Goal: Information Seeking & Learning: Learn about a topic

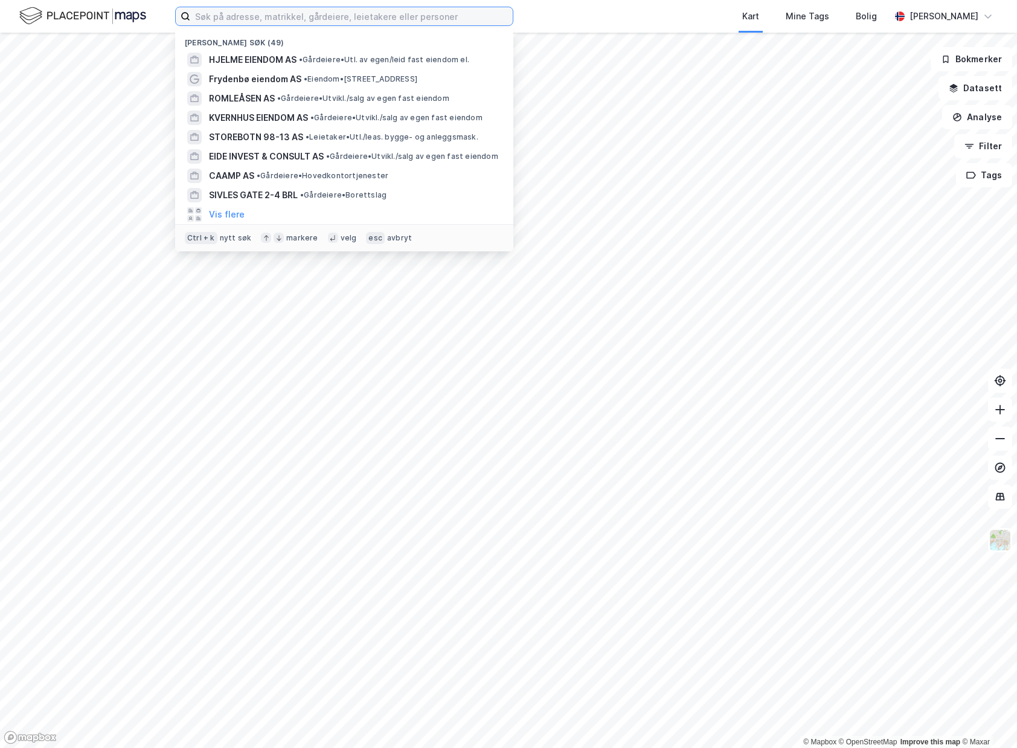
click at [341, 14] on input at bounding box center [351, 16] width 323 height 18
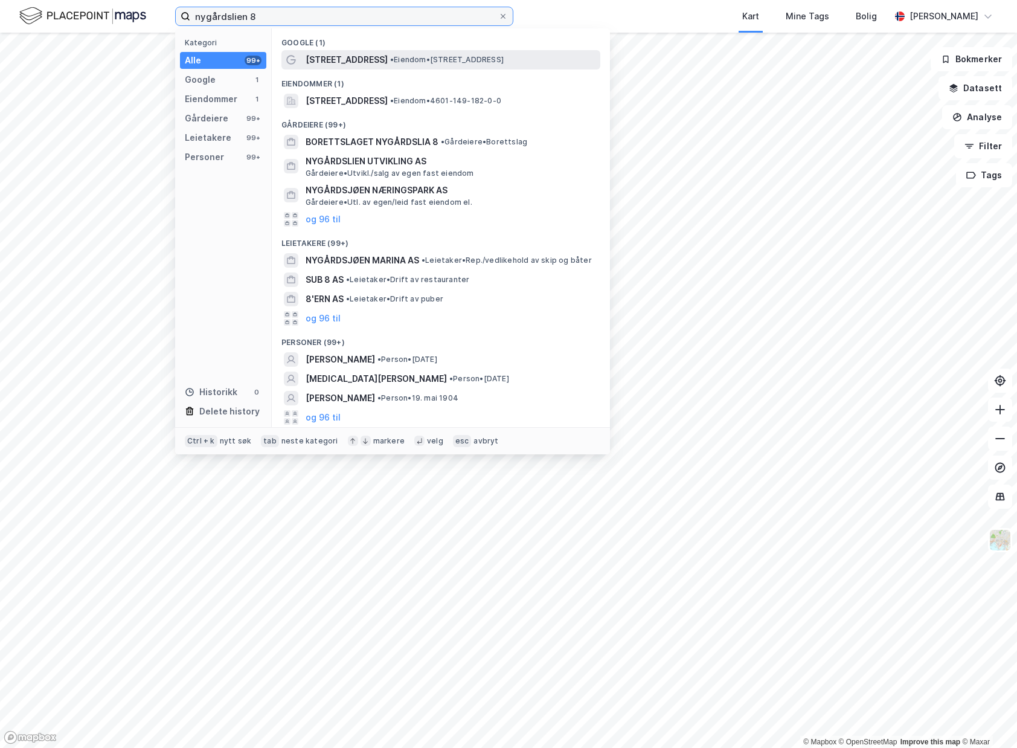
type input "nygårdslien 8"
click at [352, 62] on span "[STREET_ADDRESS]" at bounding box center [347, 60] width 82 height 14
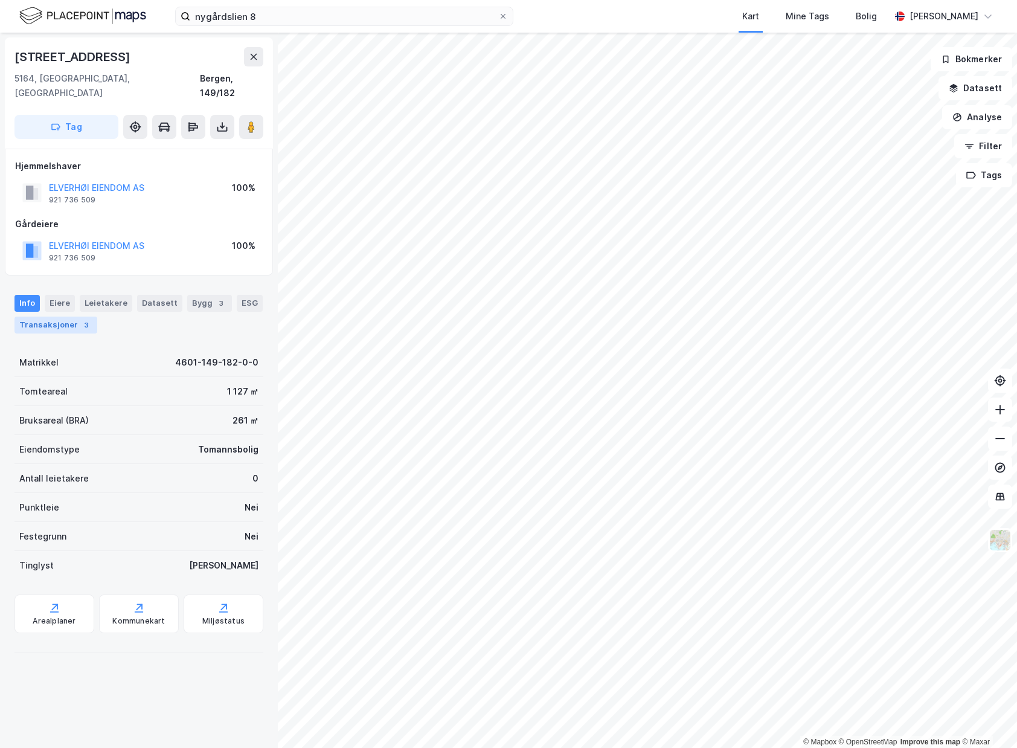
click at [47, 318] on div "Transaksjoner 3" at bounding box center [55, 325] width 83 height 17
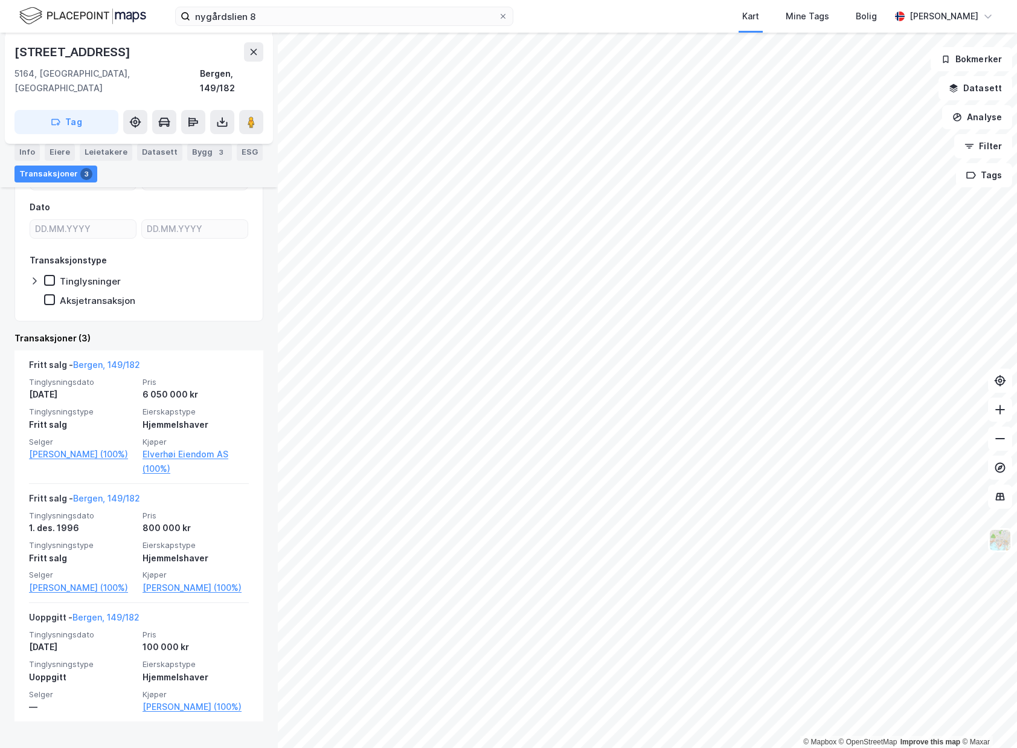
scroll to position [211, 0]
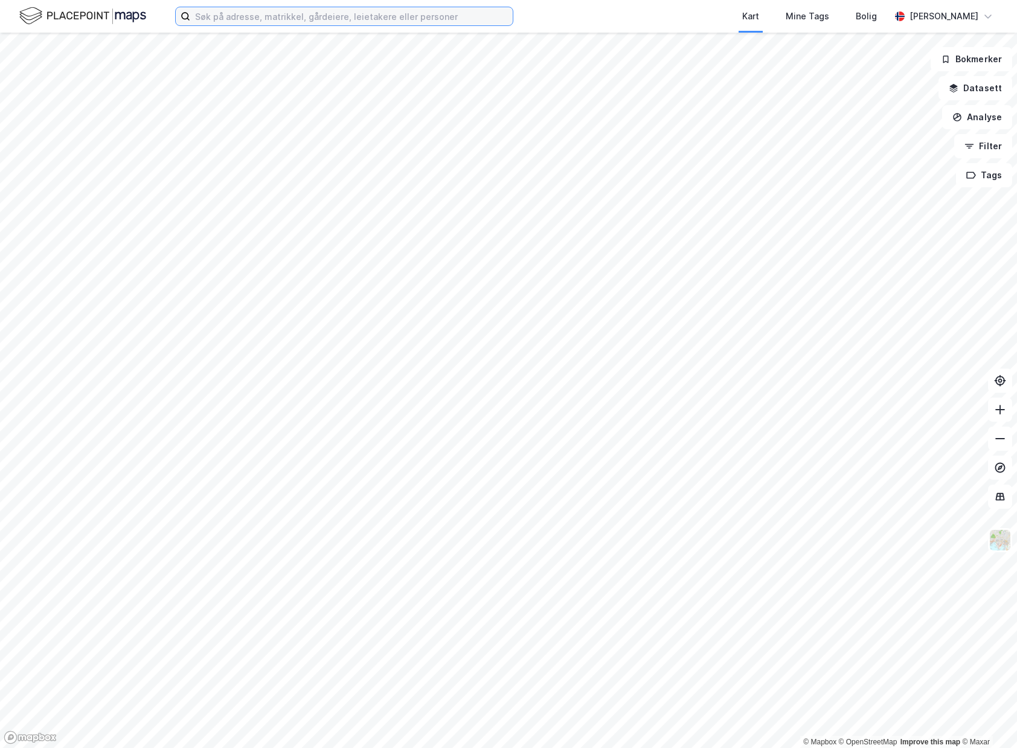
click at [318, 19] on input at bounding box center [351, 16] width 323 height 18
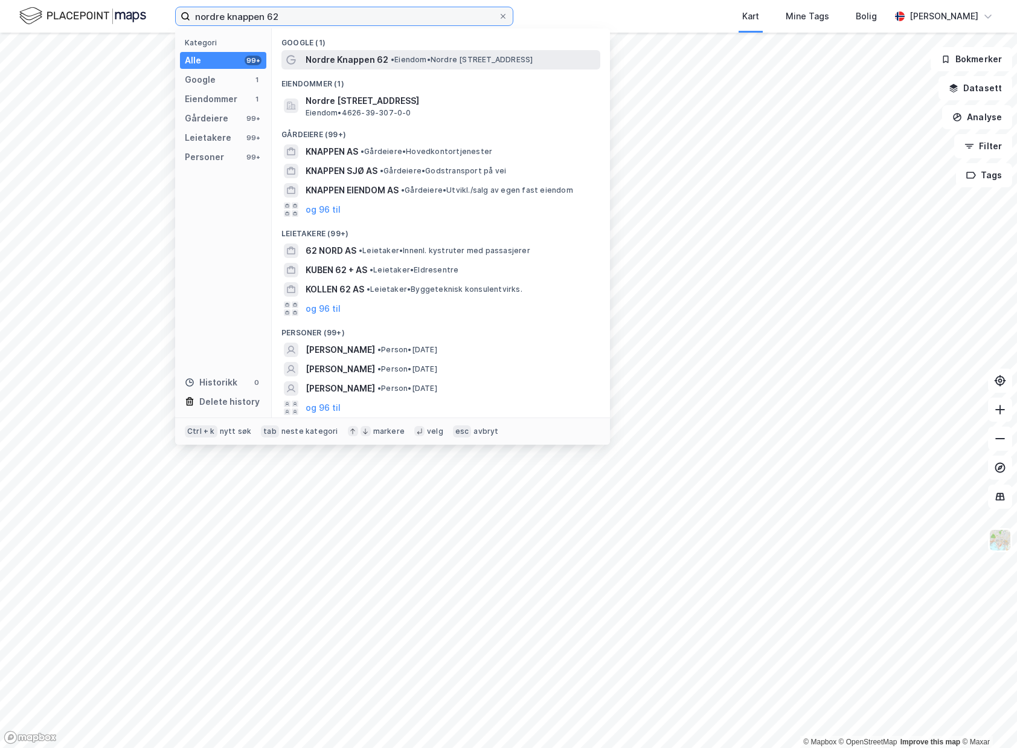
type input "nordre knappen 62"
click at [442, 56] on span "• Eiendom • Nordre Knappen 62, 5355 Knarrvik" at bounding box center [462, 60] width 142 height 10
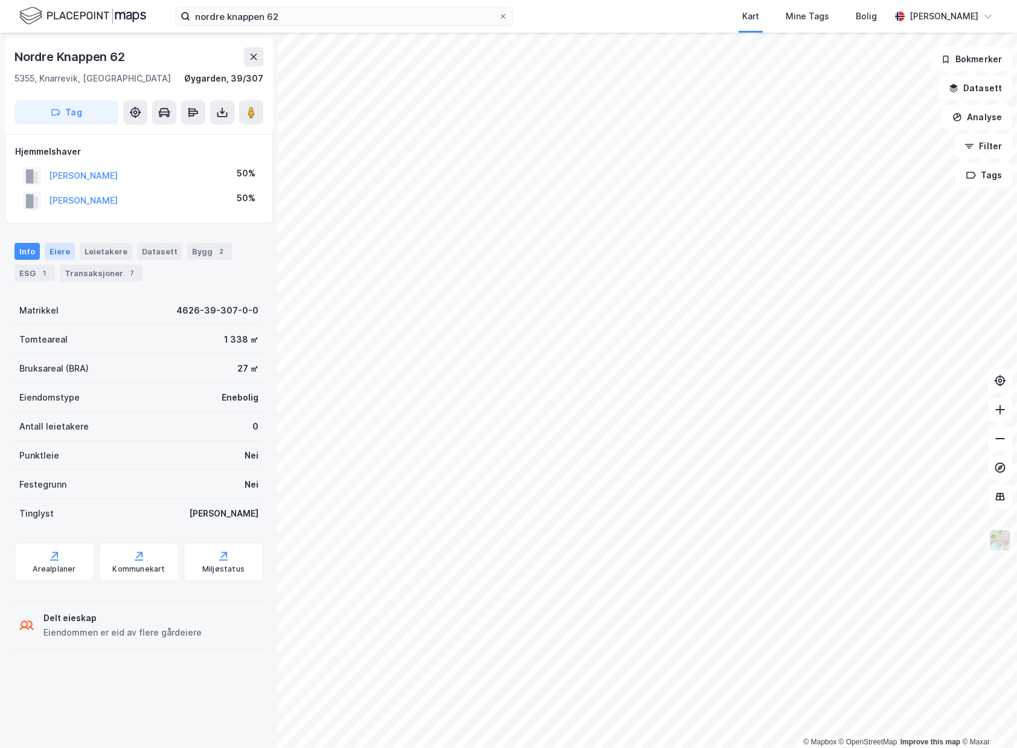
click at [63, 251] on div "Eiere" at bounding box center [60, 251] width 30 height 17
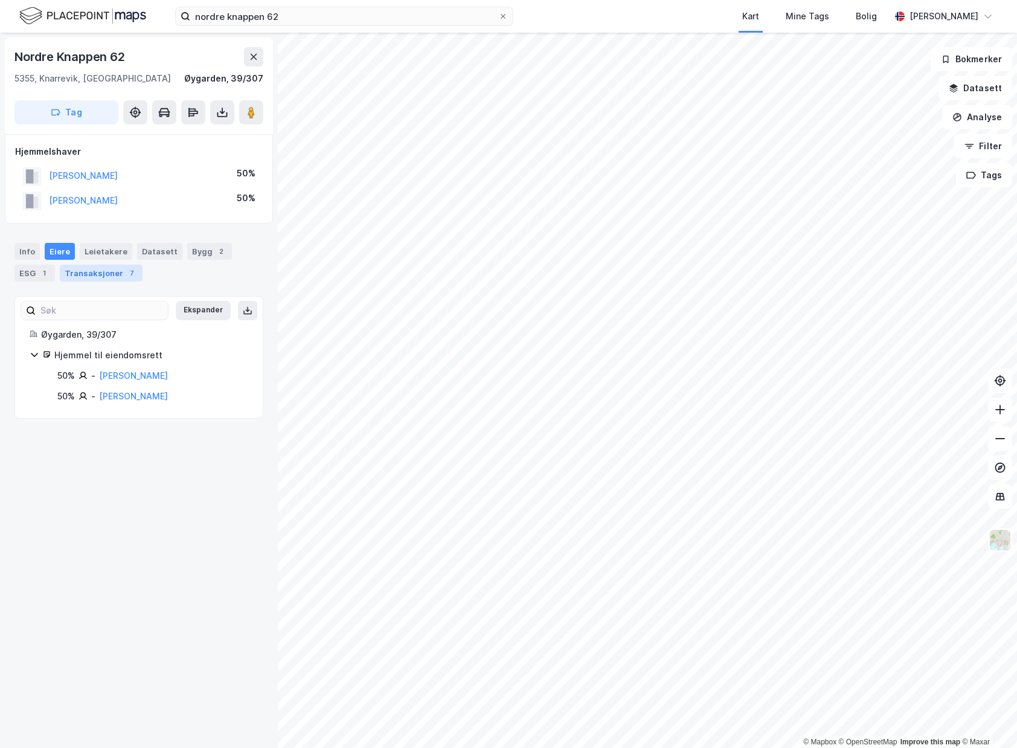
click at [88, 274] on div "Transaksjoner 7" at bounding box center [101, 273] width 83 height 17
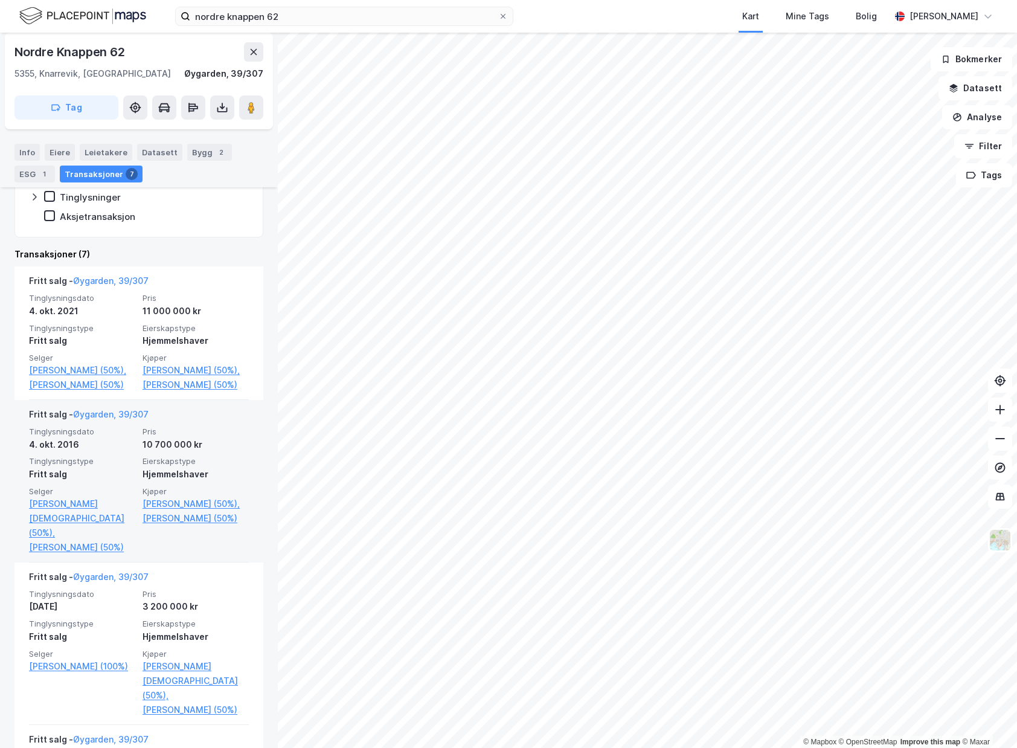
scroll to position [240, 0]
